Goal: Task Accomplishment & Management: Manage account settings

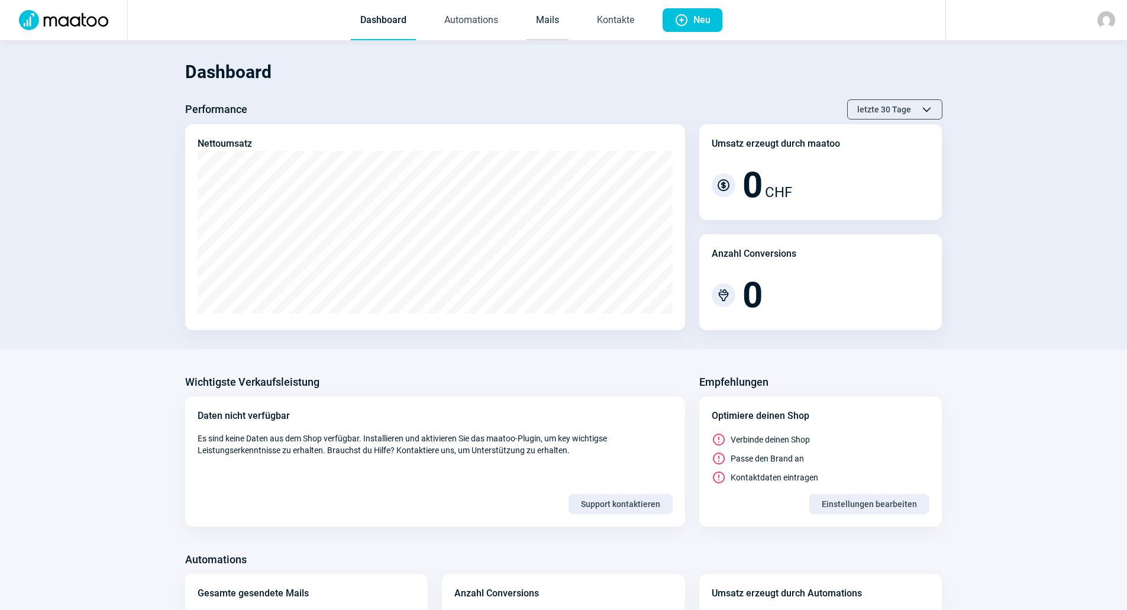
click at [545, 15] on link "Mails" at bounding box center [547, 20] width 42 height 39
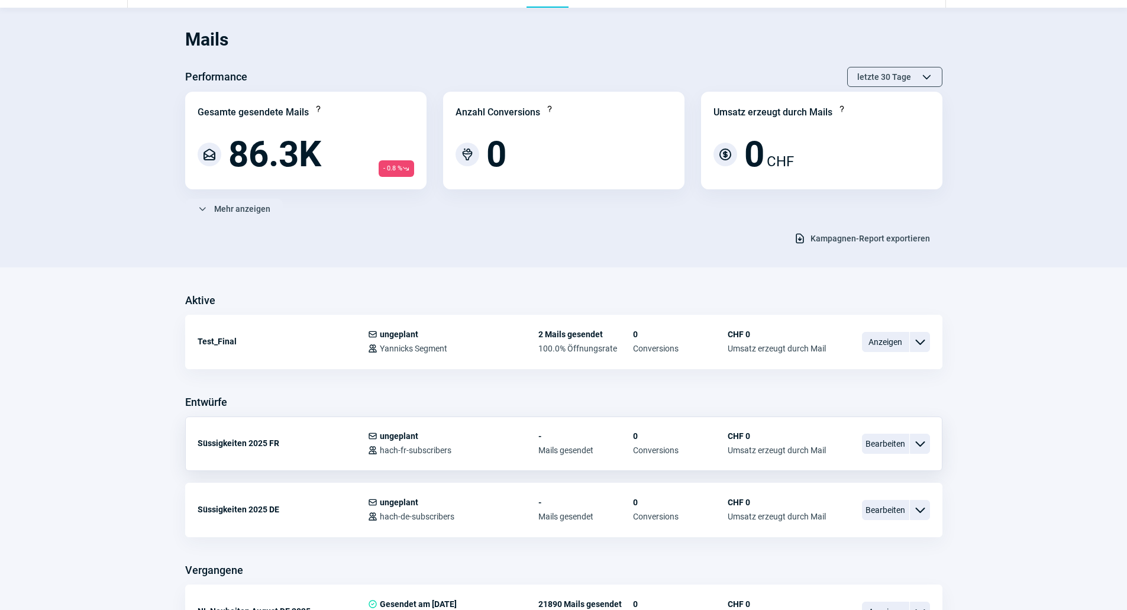
scroll to position [59, 0]
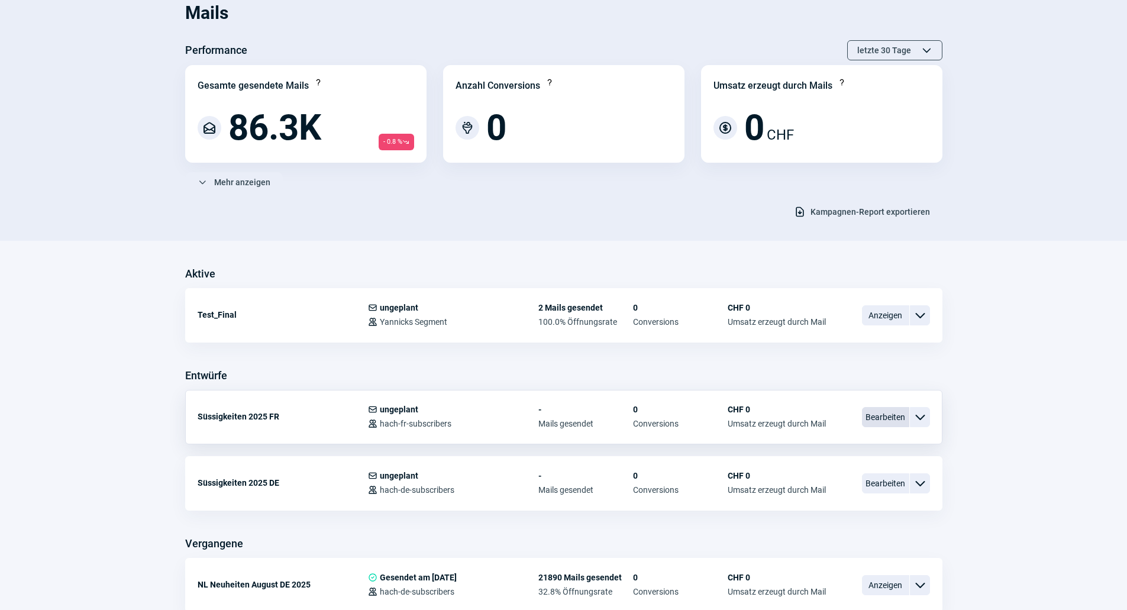
click at [868, 416] on span "Bearbeiten" at bounding box center [885, 417] width 47 height 20
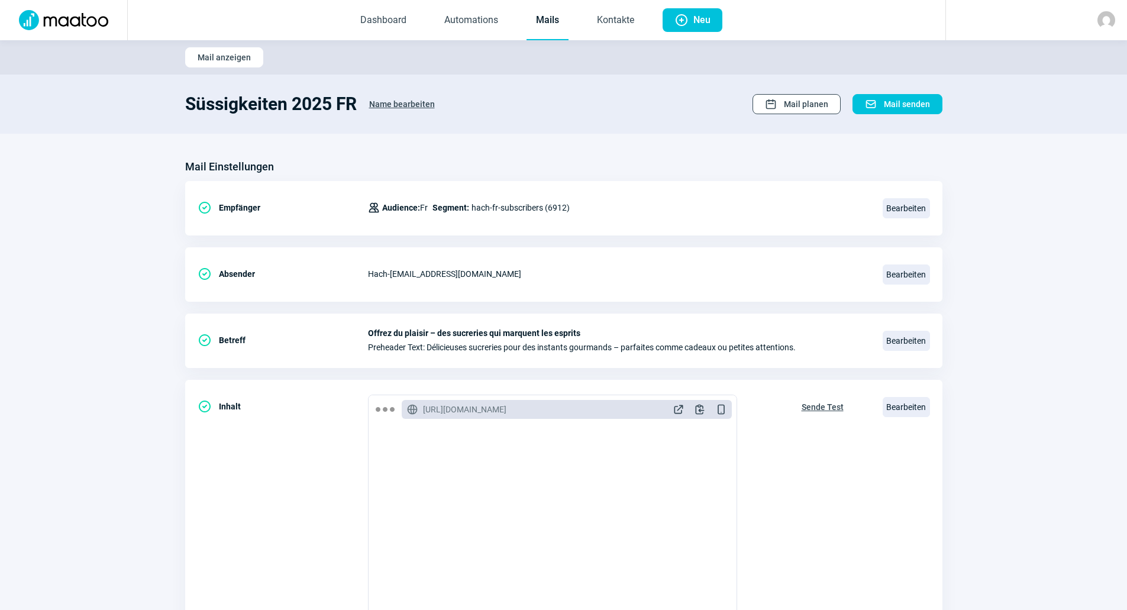
click at [820, 109] on span "Mail planen" at bounding box center [806, 104] width 44 height 19
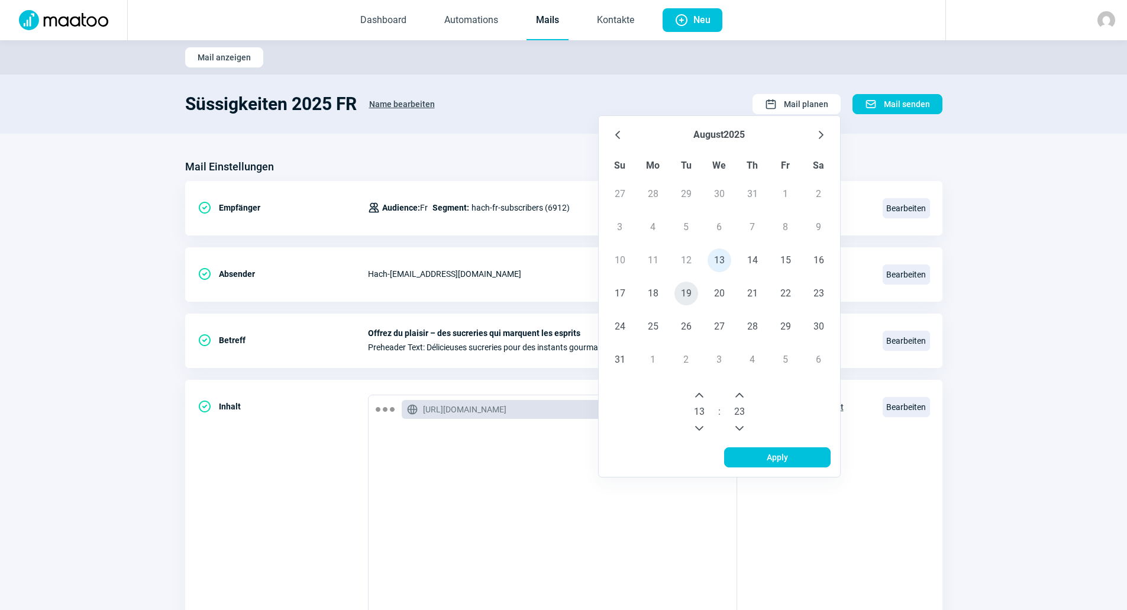
click at [690, 293] on span "19" at bounding box center [686, 294] width 24 height 24
click at [705, 399] on button "Next Hour" at bounding box center [699, 395] width 19 height 19
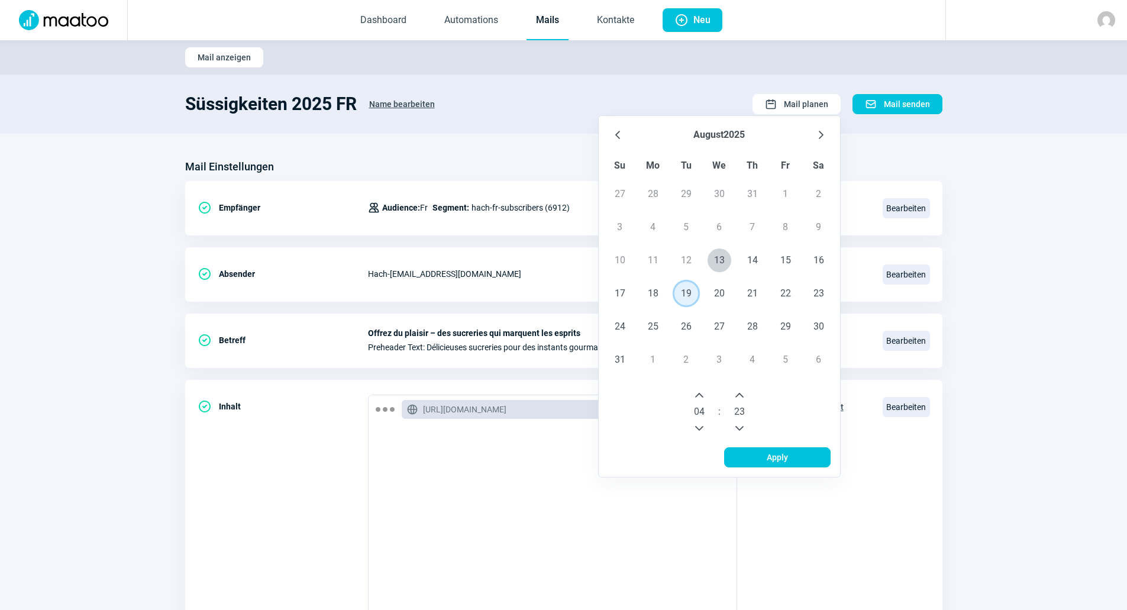
click at [705, 399] on button "Next Hour" at bounding box center [699, 395] width 19 height 19
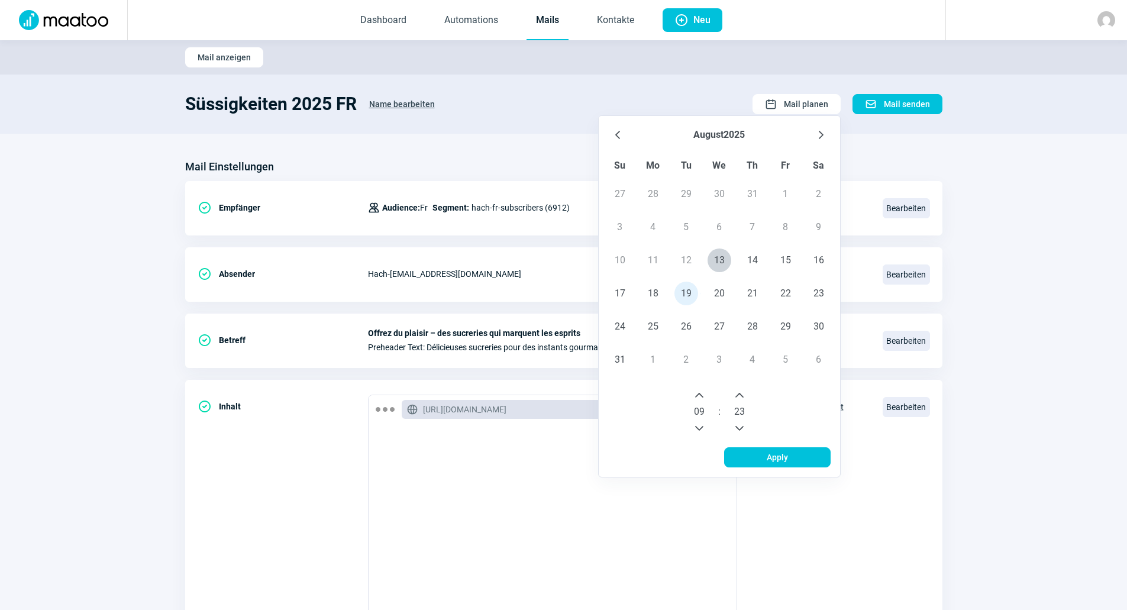
click at [743, 410] on span "23" at bounding box center [739, 412] width 11 height 14
click at [739, 431] on icon "Previous Minute" at bounding box center [739, 427] width 9 height 9
click at [740, 431] on icon "Previous Minute" at bounding box center [739, 427] width 9 height 9
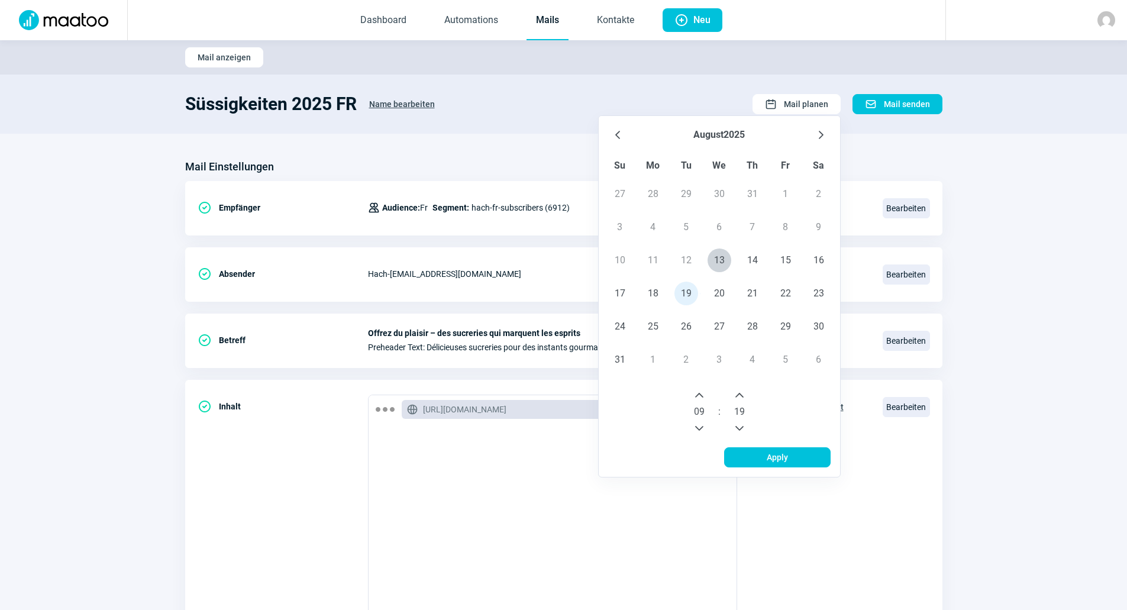
click at [740, 431] on icon "Previous Minute" at bounding box center [739, 427] width 9 height 9
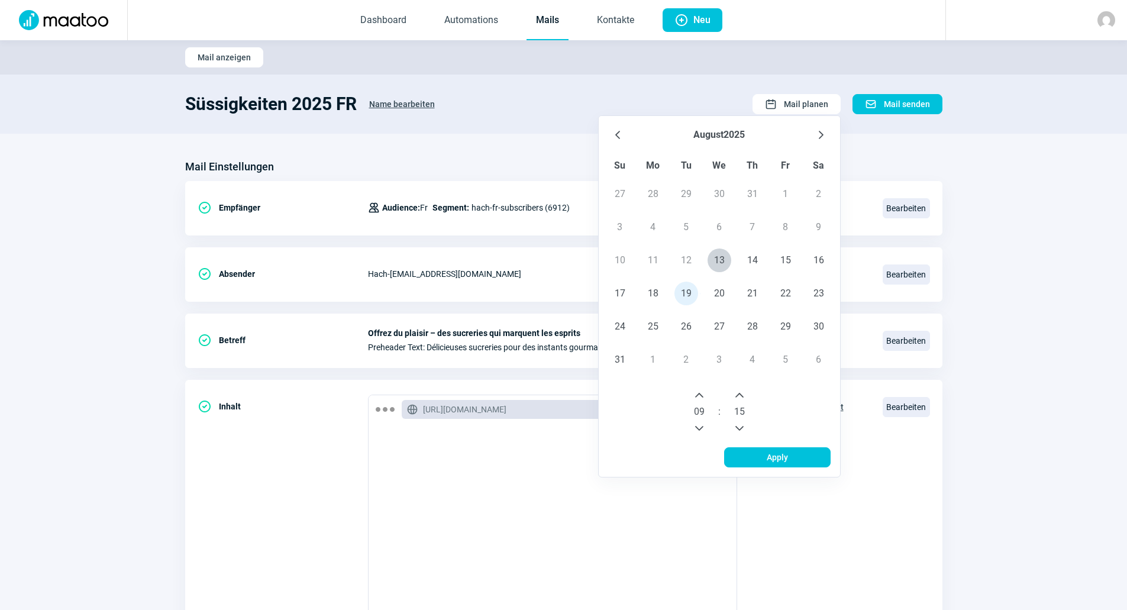
click at [740, 431] on icon "Previous Minute" at bounding box center [739, 427] width 9 height 9
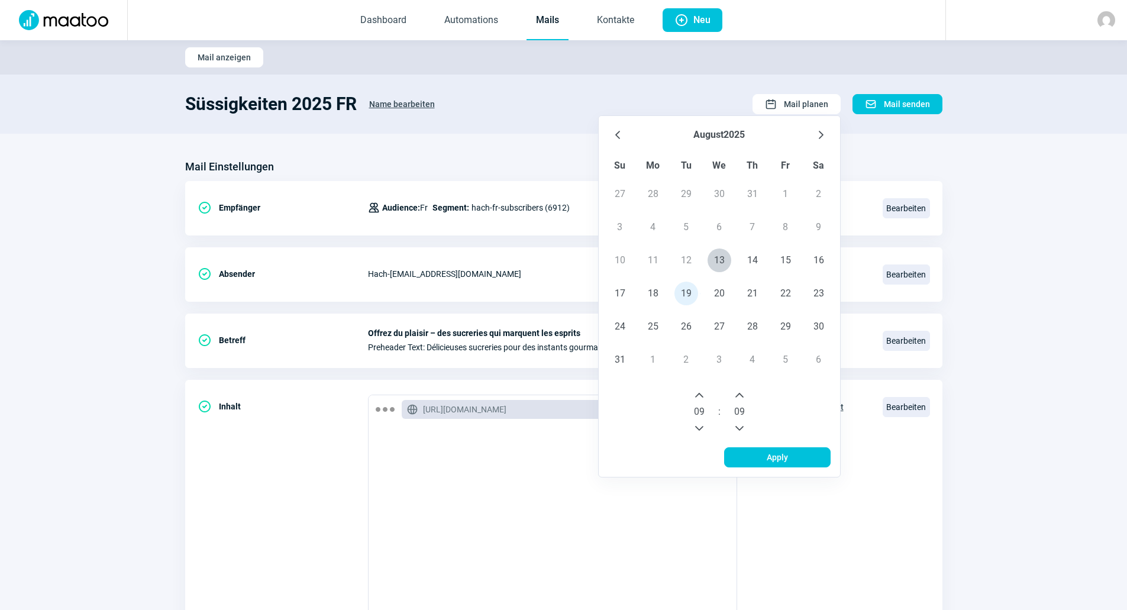
click at [740, 431] on icon "Previous Minute" at bounding box center [739, 427] width 9 height 9
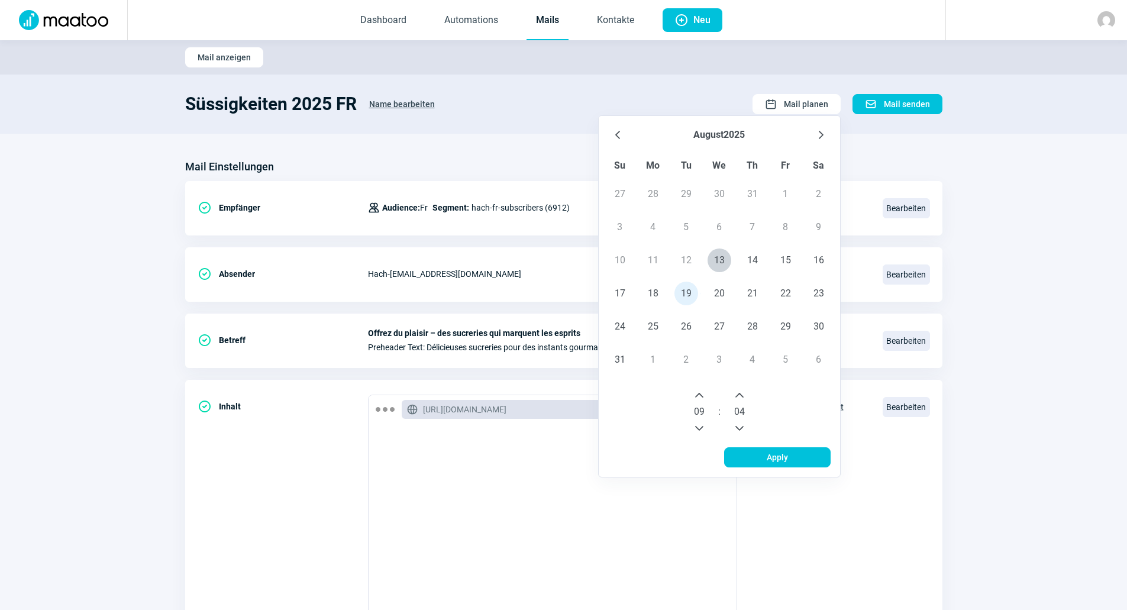
click at [740, 431] on icon "Previous Minute" at bounding box center [739, 427] width 9 height 9
click at [740, 428] on icon "Previous Minute" at bounding box center [739, 427] width 9 height 9
click at [756, 457] on span "Apply" at bounding box center [777, 457] width 82 height 19
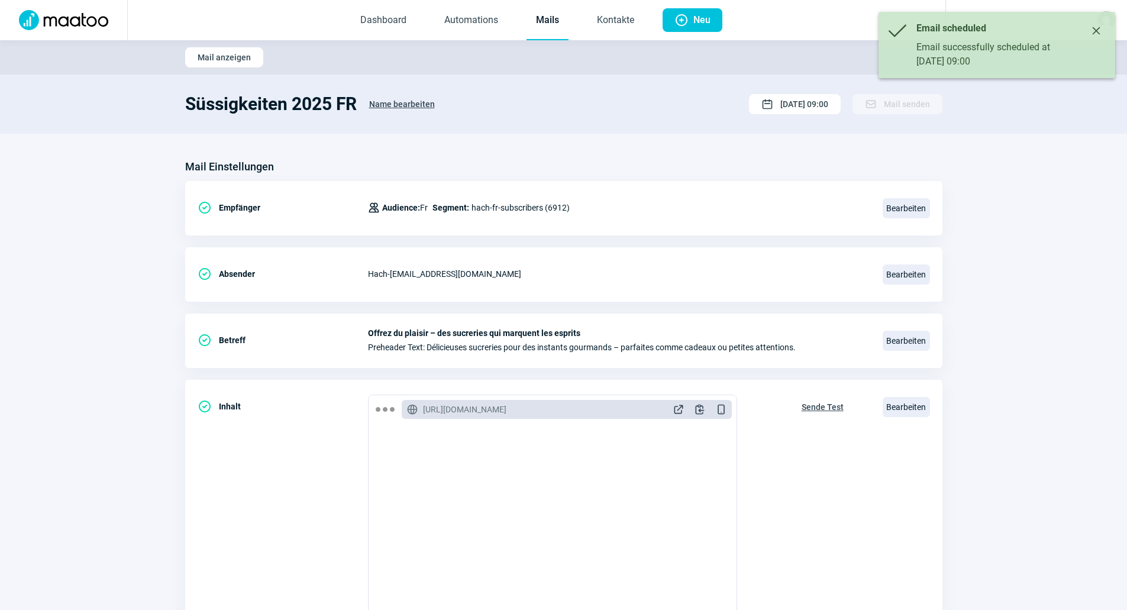
click at [545, 20] on link "Mails" at bounding box center [547, 20] width 42 height 39
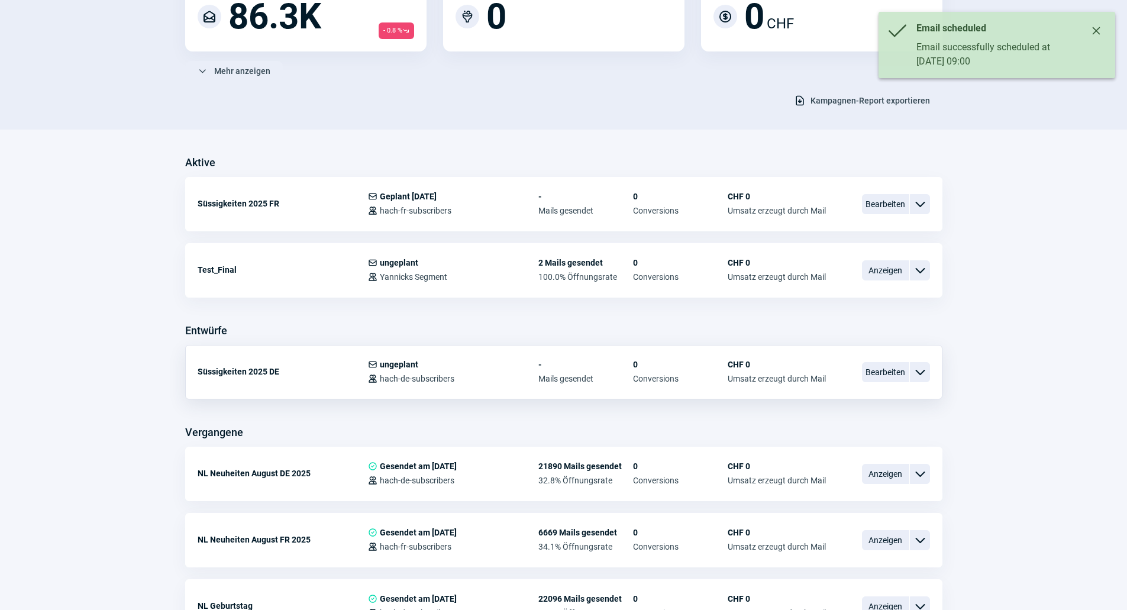
scroll to position [177, 0]
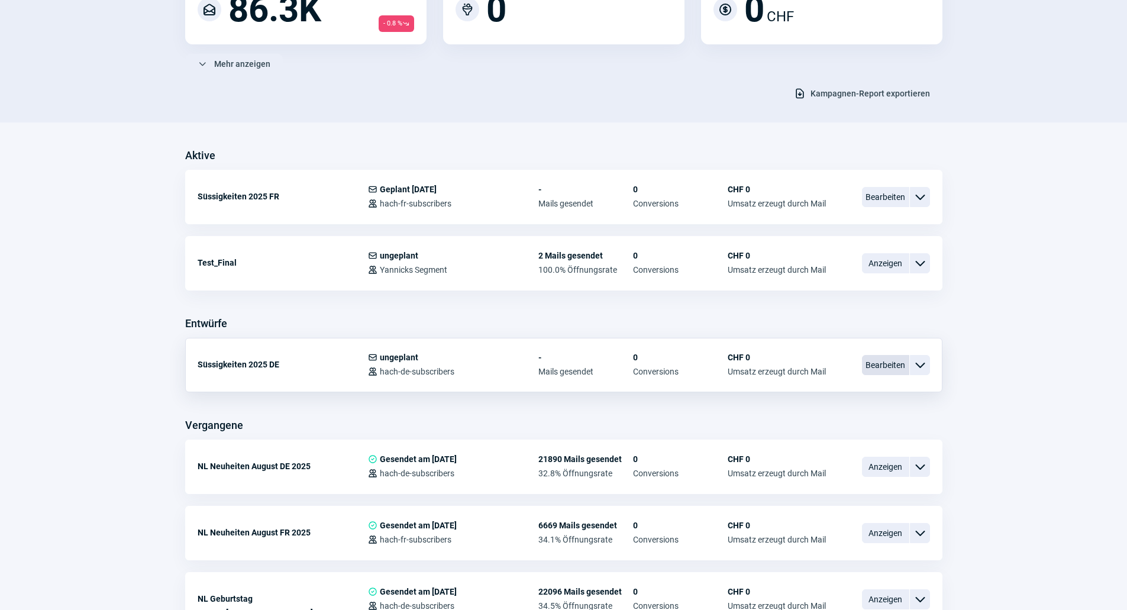
click at [889, 368] on span "Bearbeiten" at bounding box center [885, 365] width 47 height 20
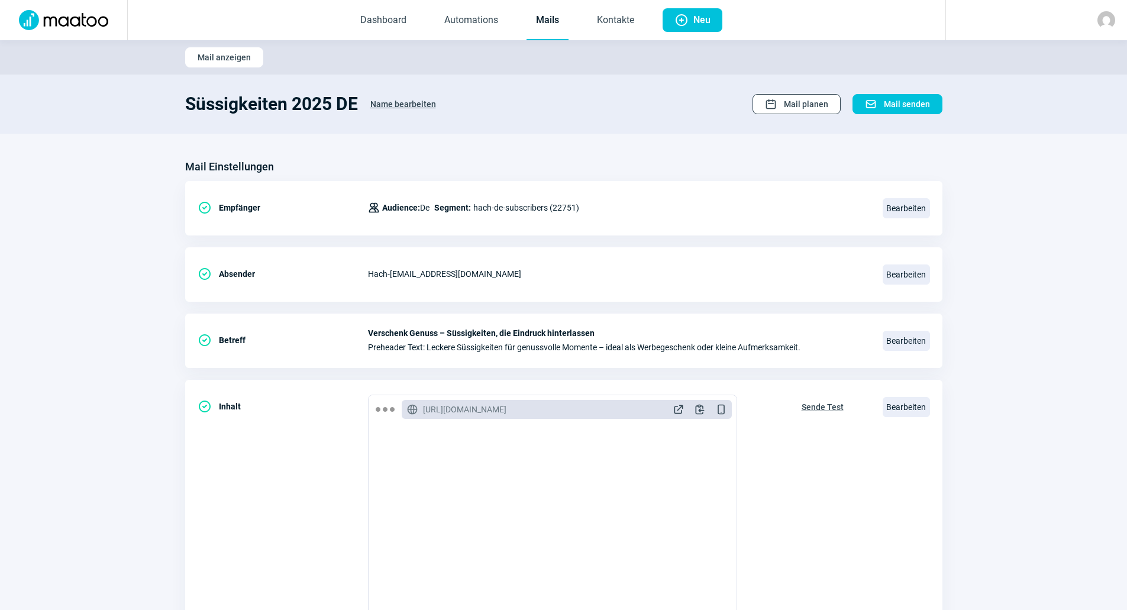
click at [782, 105] on span "Calendar icon Mail planen" at bounding box center [796, 104] width 63 height 19
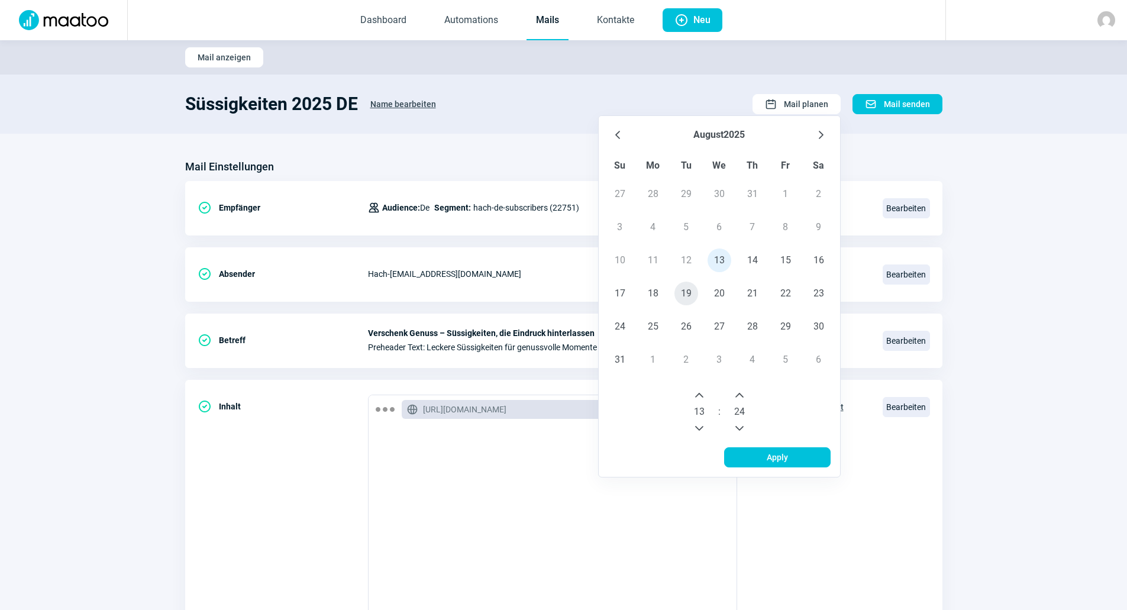
click at [687, 299] on span "19" at bounding box center [686, 294] width 24 height 24
click at [706, 392] on button "Next Hour" at bounding box center [699, 395] width 19 height 19
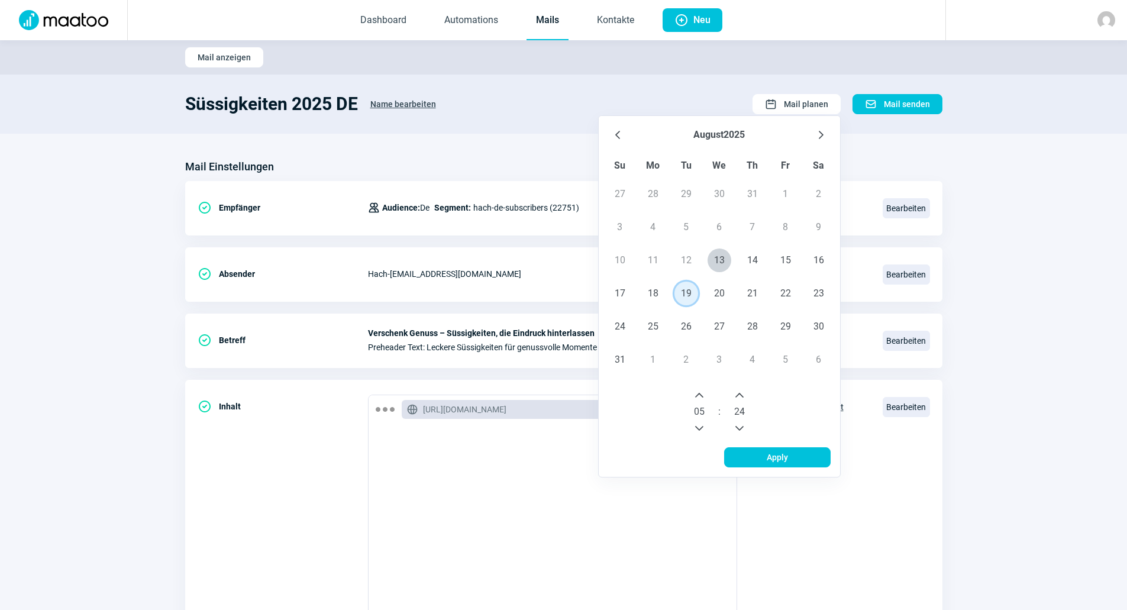
click at [706, 392] on button "Next Hour" at bounding box center [699, 395] width 19 height 19
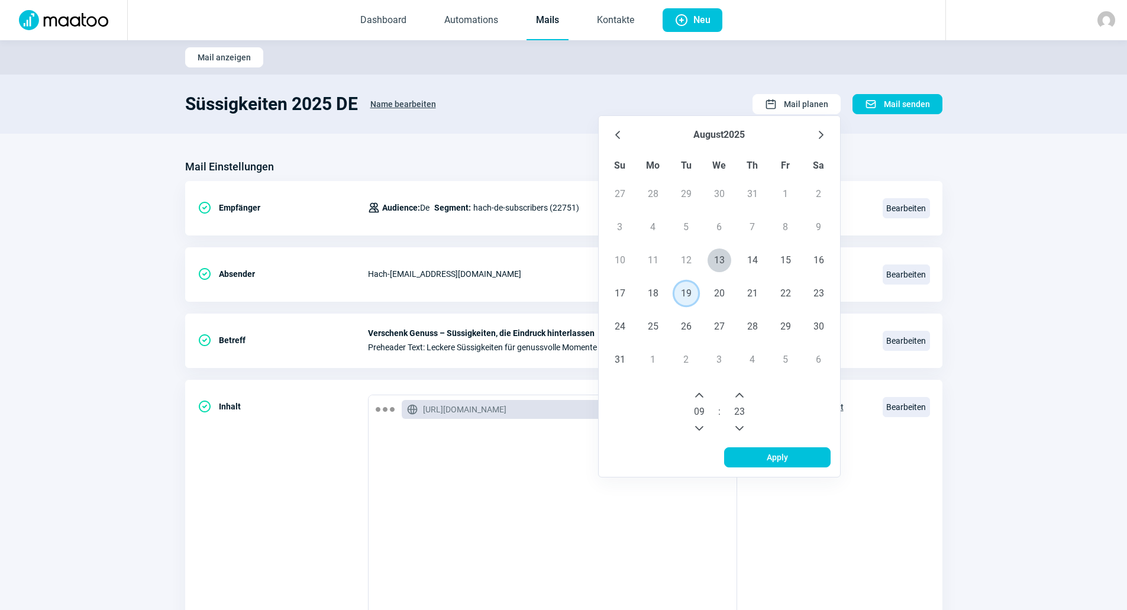
click at [738, 425] on icon "Previous Minute" at bounding box center [739, 427] width 9 height 9
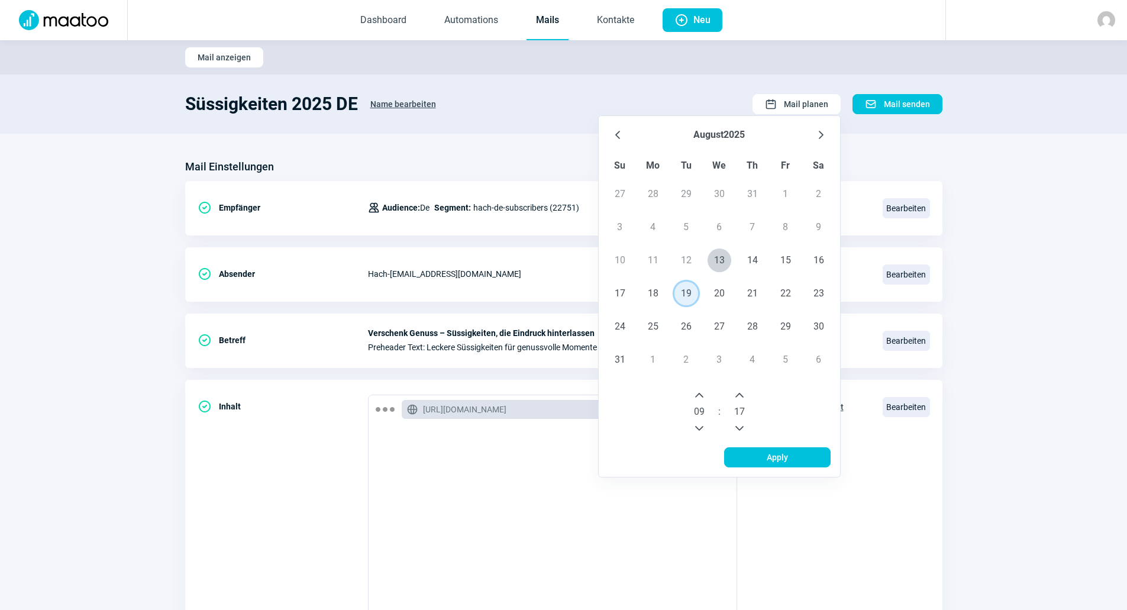
click at [740, 431] on icon "Previous Minute" at bounding box center [739, 427] width 9 height 9
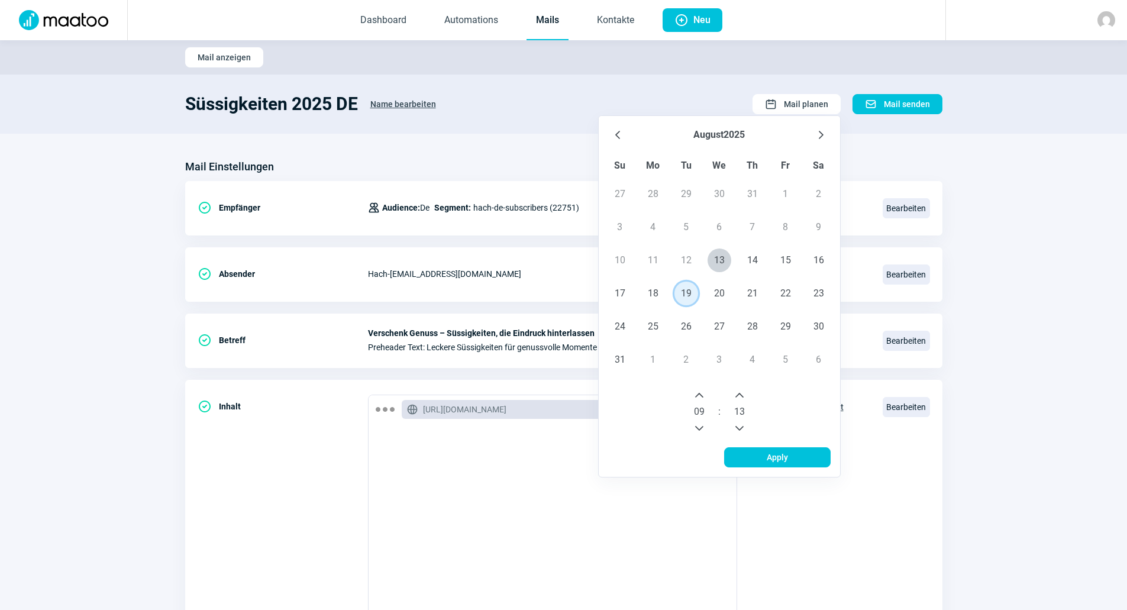
click at [740, 431] on icon "Previous Minute" at bounding box center [739, 427] width 9 height 9
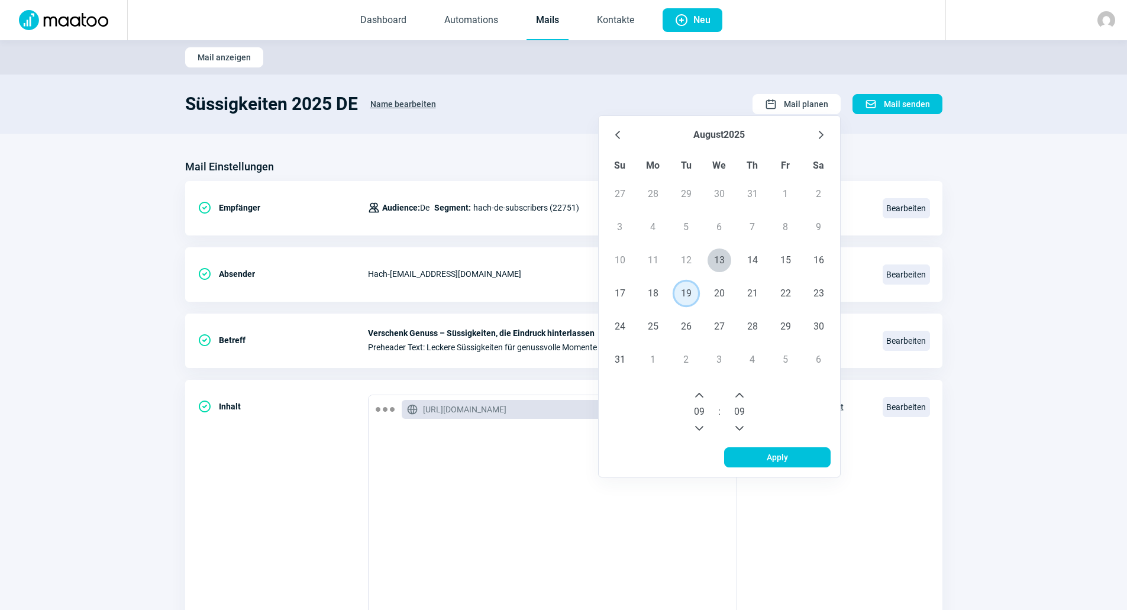
click at [740, 431] on icon "Previous Minute" at bounding box center [739, 427] width 9 height 9
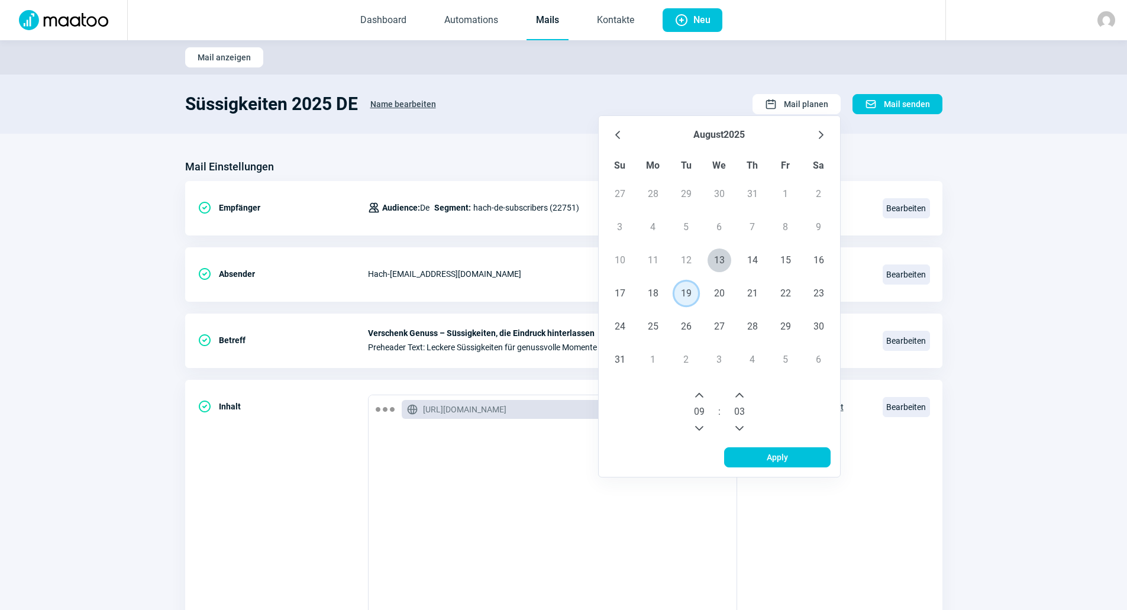
click at [740, 431] on icon "Previous Minute" at bounding box center [739, 427] width 9 height 9
click at [739, 426] on icon "Previous Minute" at bounding box center [739, 427] width 9 height 9
click at [761, 457] on span "Apply" at bounding box center [777, 457] width 82 height 19
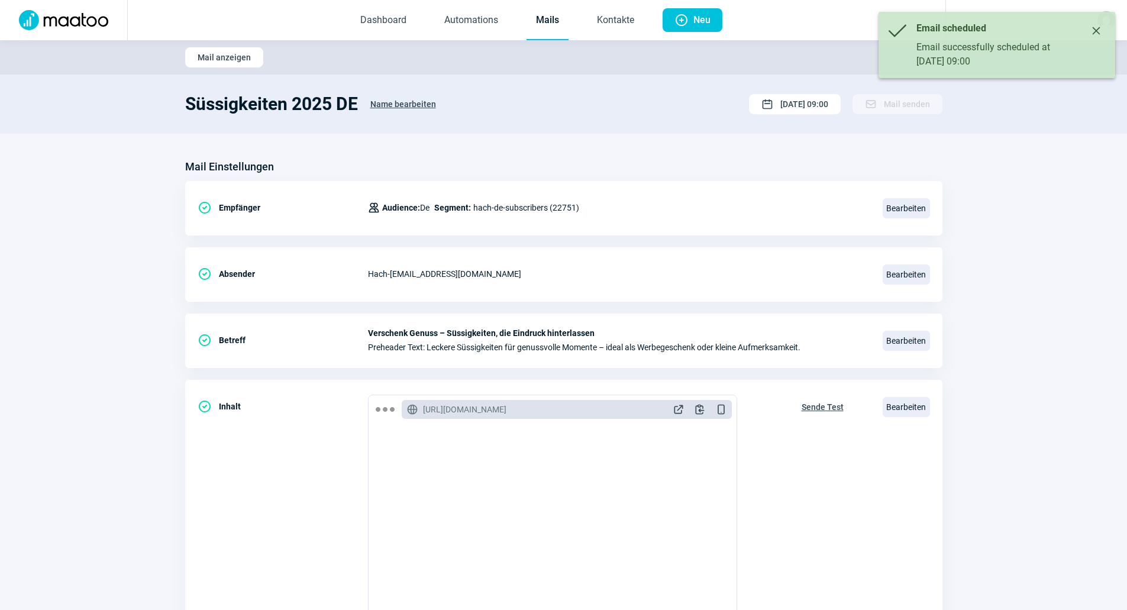
click at [535, 16] on link "Mails" at bounding box center [547, 20] width 42 height 39
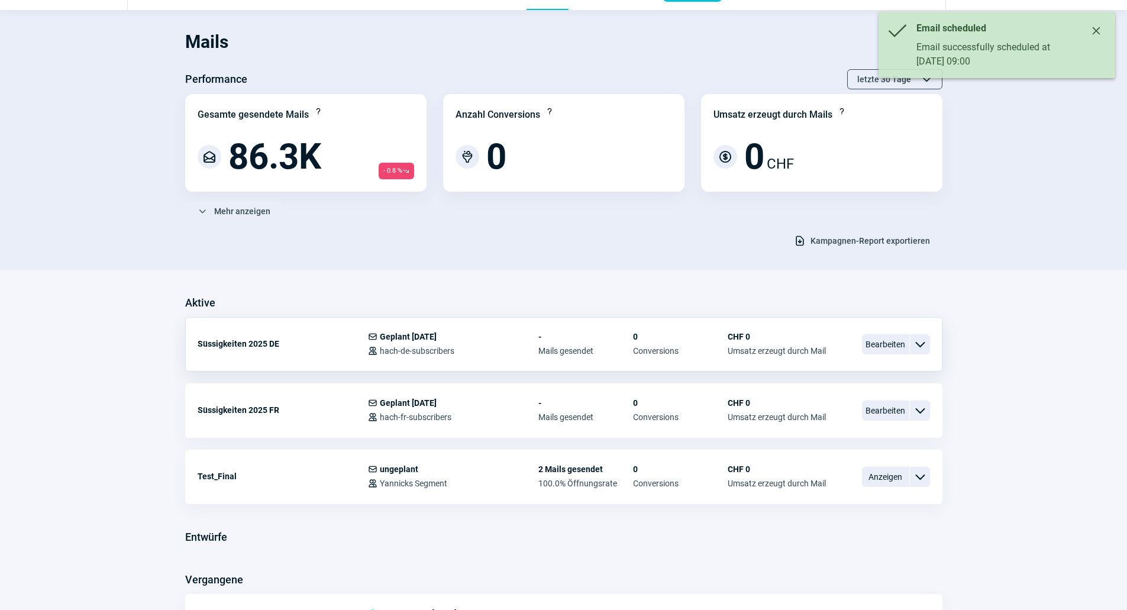
scroll to position [59, 0]
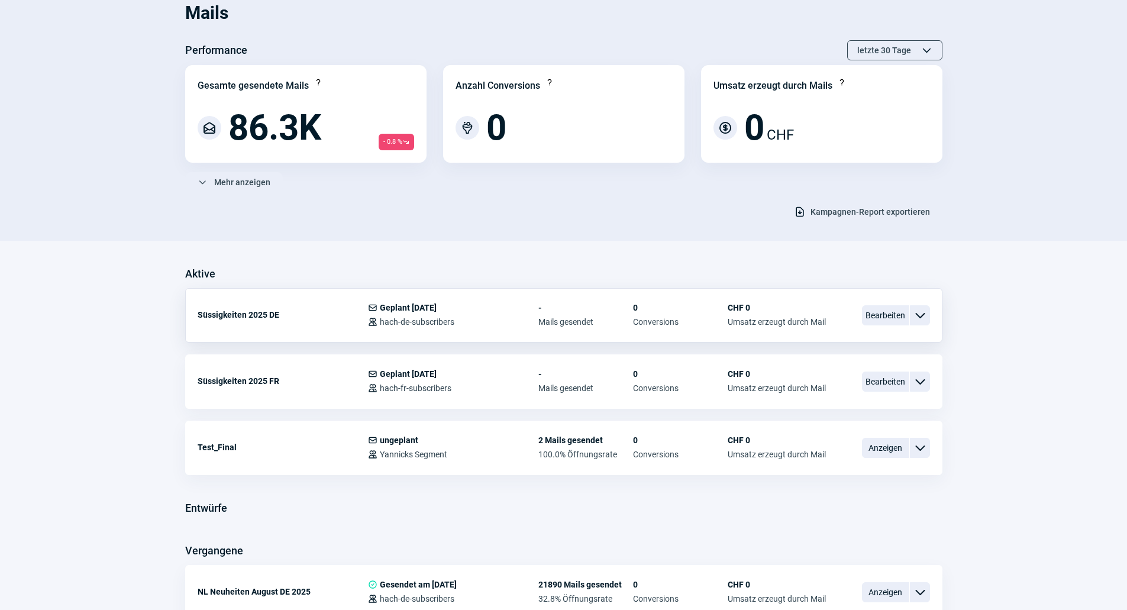
click at [775, 318] on span "Umsatz erzeugt durch Mail" at bounding box center [776, 321] width 98 height 9
click at [905, 318] on span "Bearbeiten" at bounding box center [885, 315] width 47 height 20
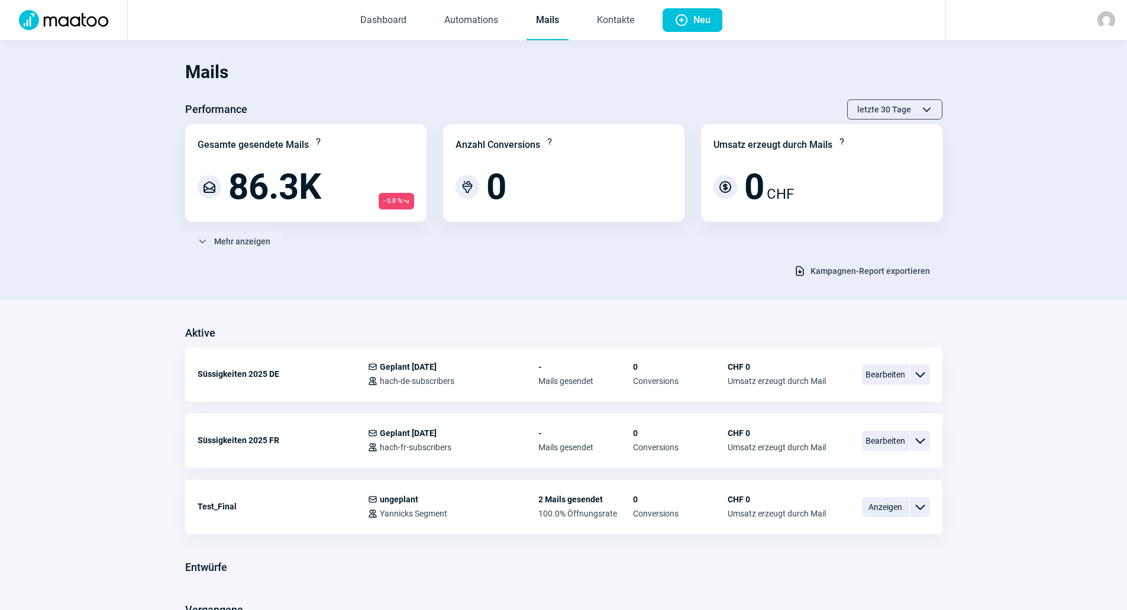
scroll to position [59, 0]
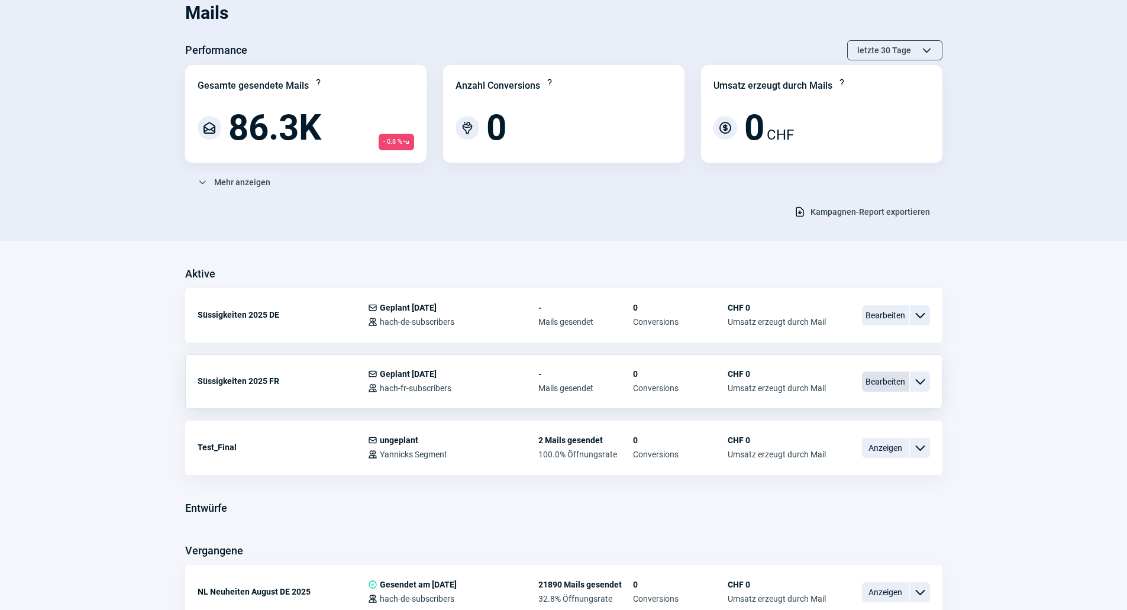
click at [878, 389] on span "Bearbeiten" at bounding box center [885, 381] width 47 height 20
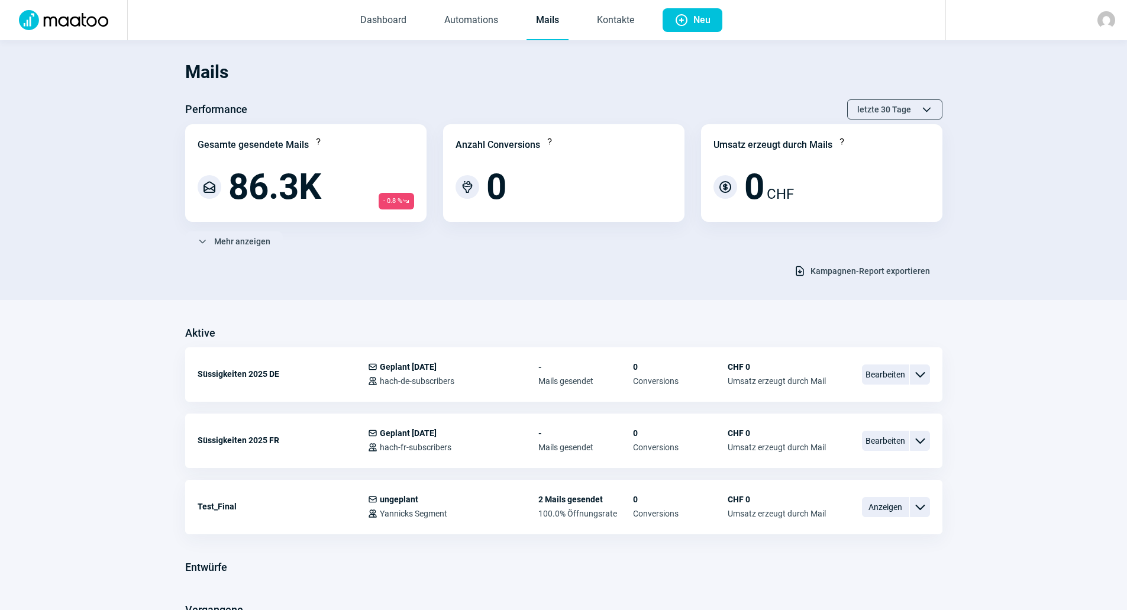
scroll to position [59, 0]
